Goal: Navigation & Orientation: Find specific page/section

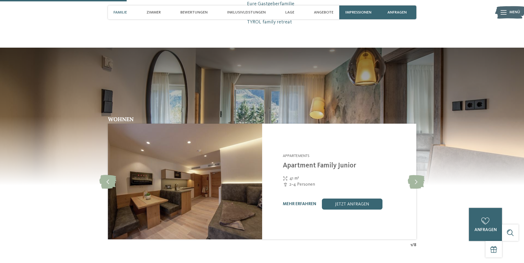
scroll to position [422, 0]
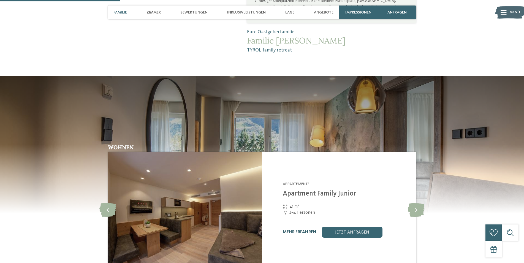
click at [296, 234] on link "mehr erfahren" at bounding box center [300, 232] width 34 height 4
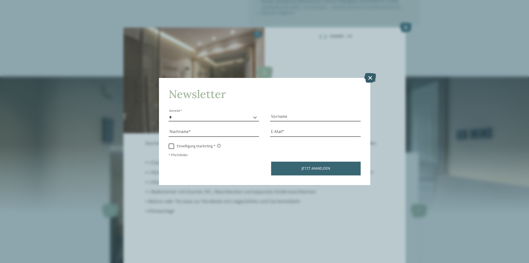
click at [368, 77] on icon at bounding box center [370, 78] width 12 height 10
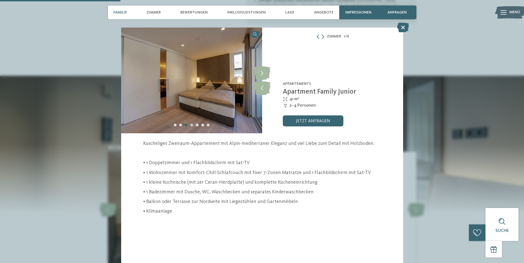
click at [191, 124] on div "Carousel Page 4" at bounding box center [191, 125] width 3 height 3
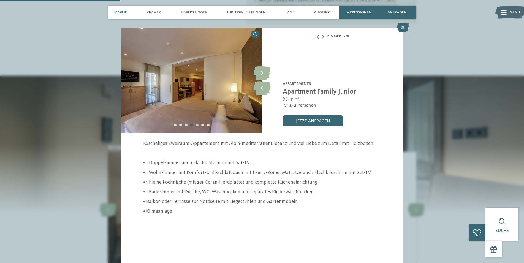
click at [196, 125] on div "Carousel Page 5" at bounding box center [197, 125] width 3 height 3
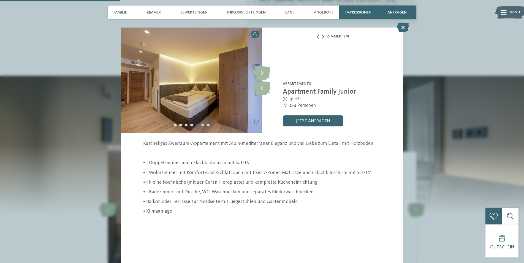
click at [202, 126] on div "Carousel Page 6" at bounding box center [202, 125] width 3 height 3
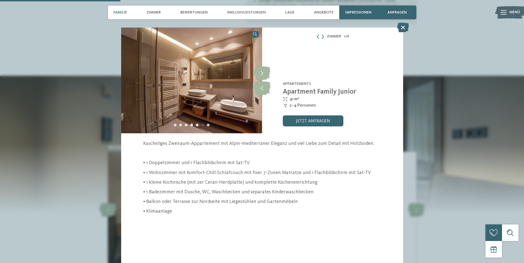
click at [208, 126] on div "Carousel Page 7" at bounding box center [208, 125] width 3 height 3
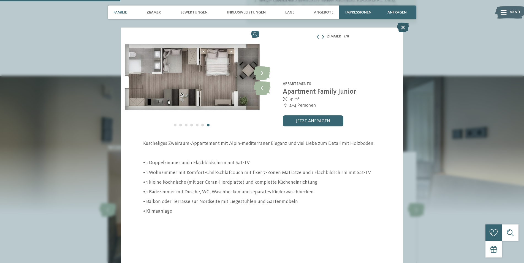
click at [403, 28] on icon at bounding box center [403, 28] width 12 height 10
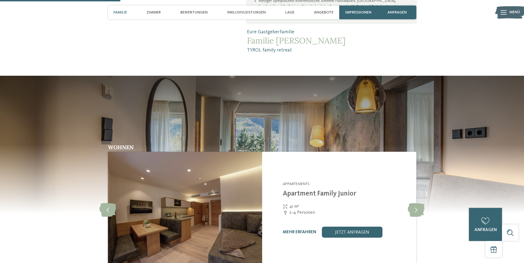
click at [117, 13] on span "Familie" at bounding box center [120, 12] width 13 height 5
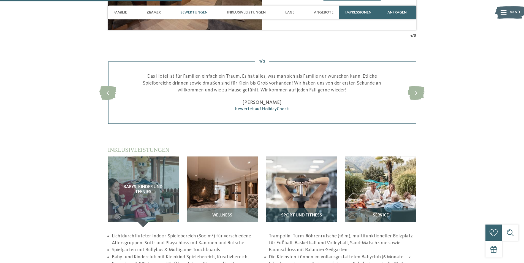
scroll to position [674, 0]
